Goal: Task Accomplishment & Management: Use online tool/utility

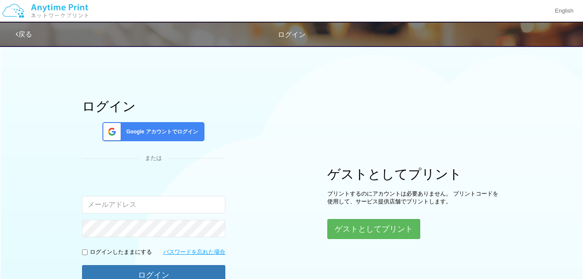
scroll to position [43, 0]
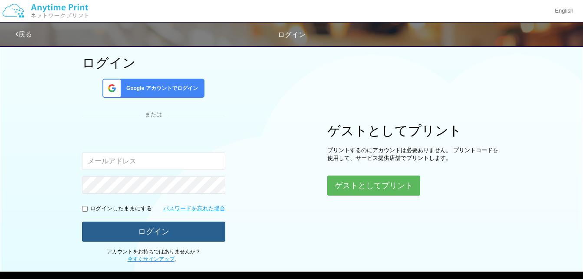
type input "[EMAIL_ADDRESS][DOMAIN_NAME]"
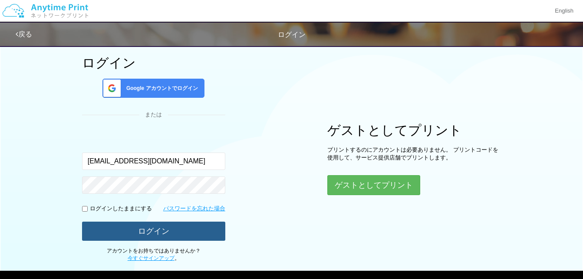
click at [177, 233] on button "ログイン" at bounding box center [153, 230] width 143 height 19
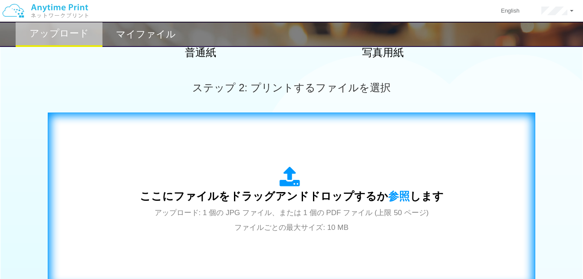
scroll to position [304, 0]
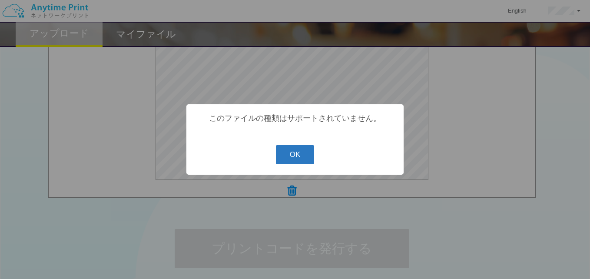
click at [300, 155] on button "OK" at bounding box center [295, 154] width 39 height 19
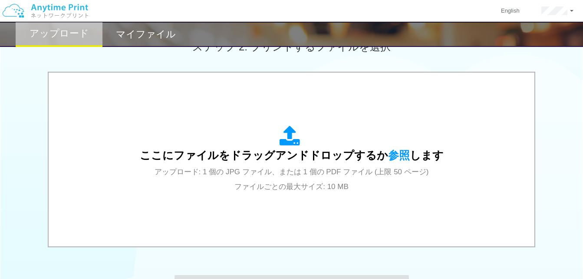
scroll to position [301, 0]
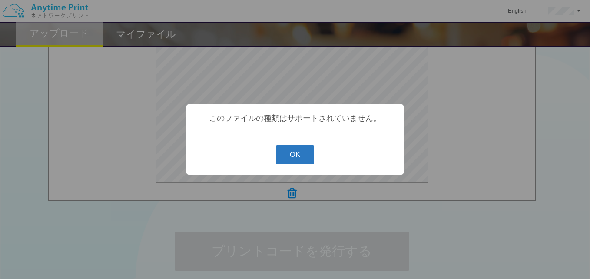
click at [298, 156] on button "OK" at bounding box center [295, 154] width 39 height 19
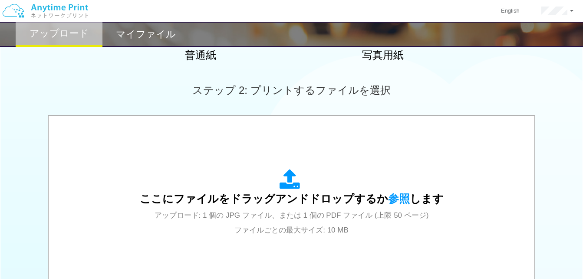
scroll to position [171, 0]
